Goal: Check status

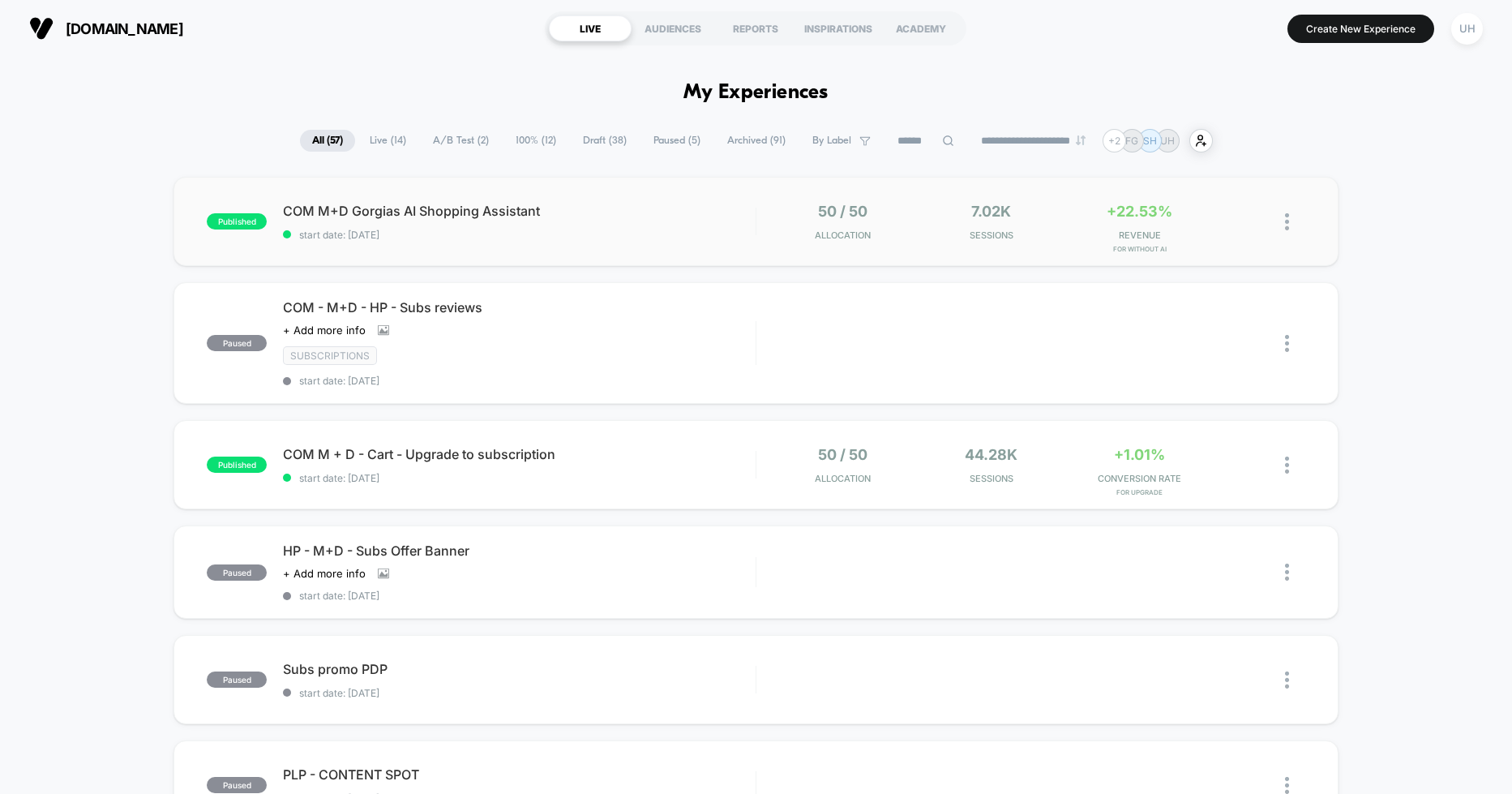
click at [800, 224] on div "50 / 50 Allocation" at bounding box center [843, 221] width 140 height 38
